Goal: Go to known website: Access a specific website the user already knows

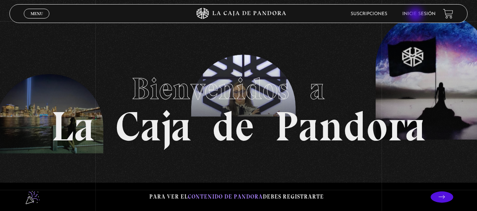
click at [416, 15] on link "Inicie sesión" at bounding box center [418, 14] width 33 height 5
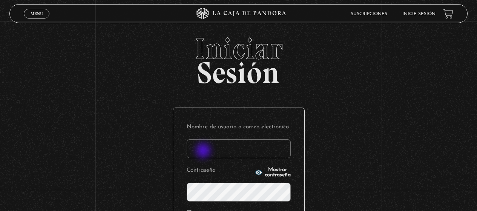
click at [204, 151] on input "Nombre de usuario o correo electrónico" at bounding box center [239, 148] width 104 height 19
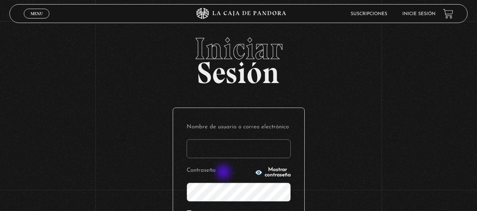
type input "[EMAIL_ADDRESS][DOMAIN_NAME]"
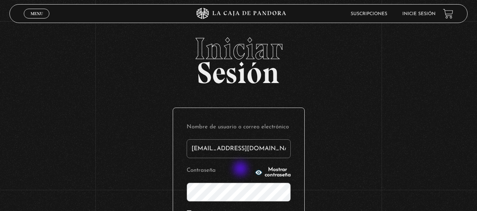
click at [255, 169] on icon "button" at bounding box center [259, 172] width 8 height 8
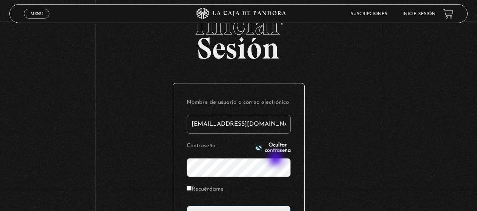
scroll to position [38, 0]
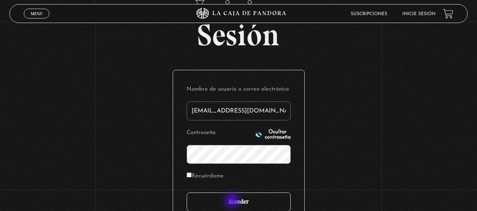
click at [233, 201] on input "Acceder" at bounding box center [239, 201] width 104 height 19
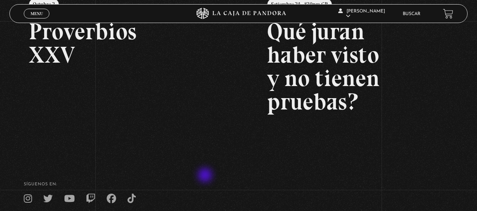
scroll to position [113, 0]
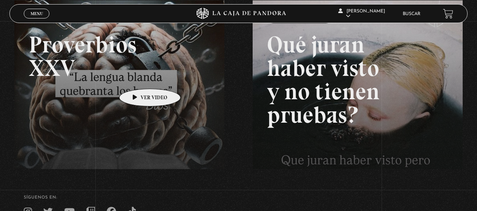
click at [138, 77] on link at bounding box center [252, 105] width 477 height 211
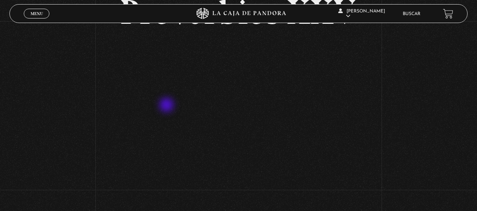
scroll to position [75, 0]
